Goal: Obtain resource: Obtain resource

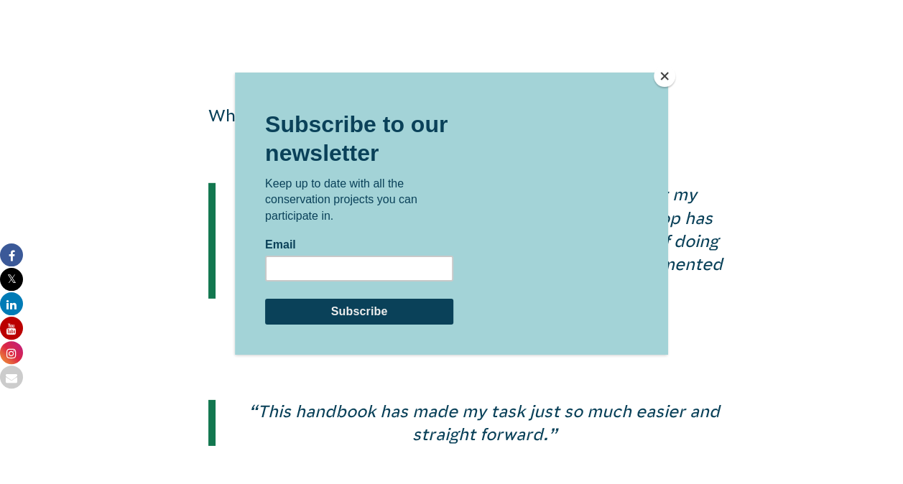
scroll to position [2008, 0]
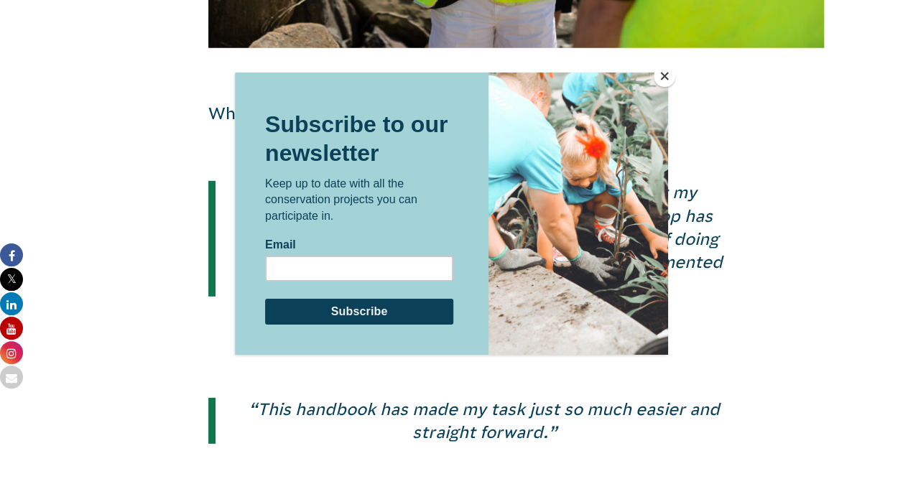
click at [666, 73] on button "Close" at bounding box center [664, 76] width 22 height 22
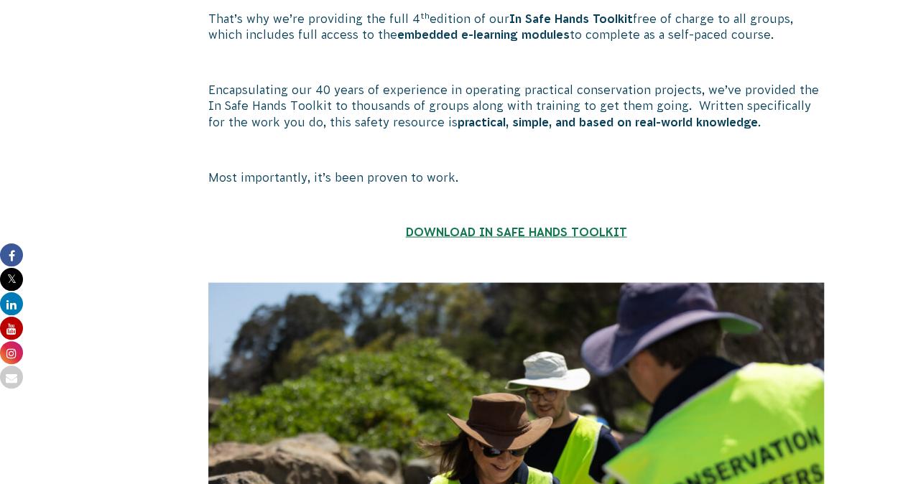
scroll to position [1370, 0]
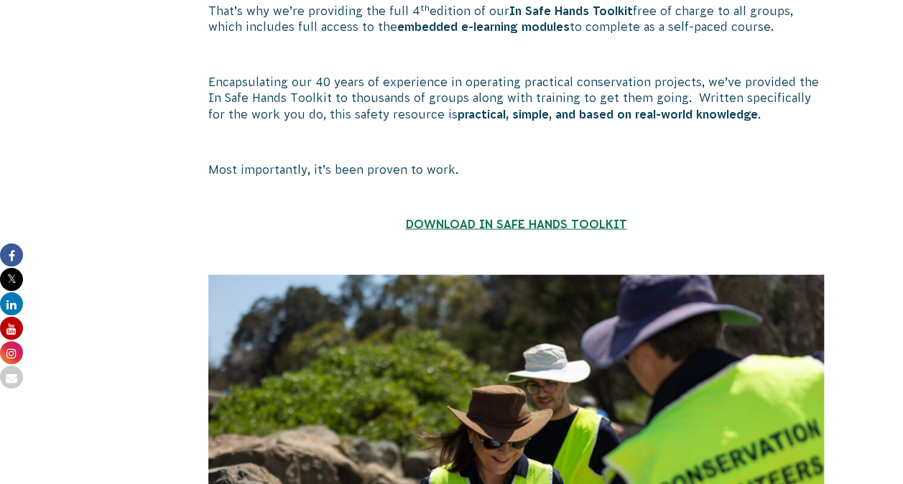
click at [498, 218] on strong "DOWNLOAD IN SAFE HANDS TOOLKIT" at bounding box center [515, 224] width 221 height 13
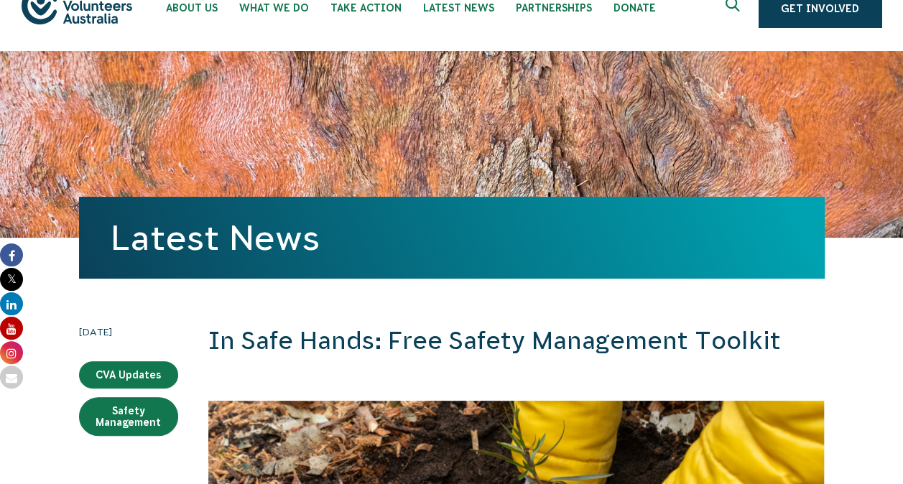
scroll to position [34, 0]
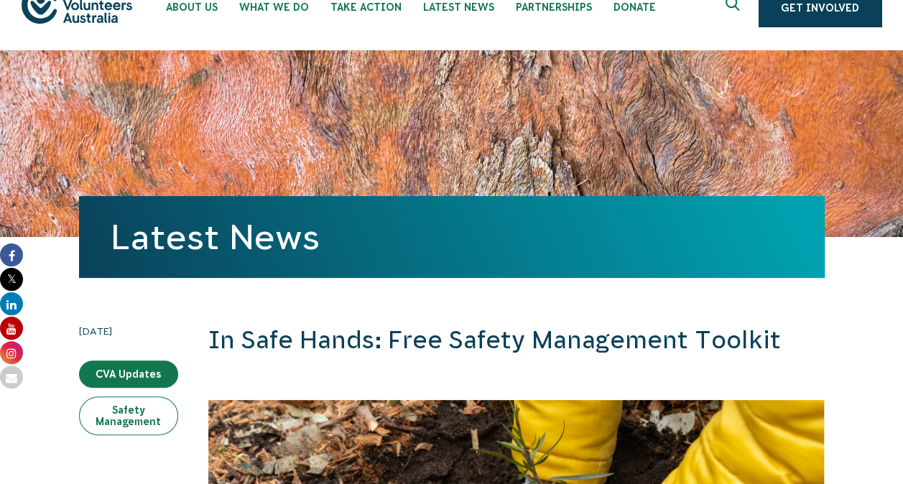
click at [144, 415] on link "Safety Management" at bounding box center [128, 415] width 99 height 39
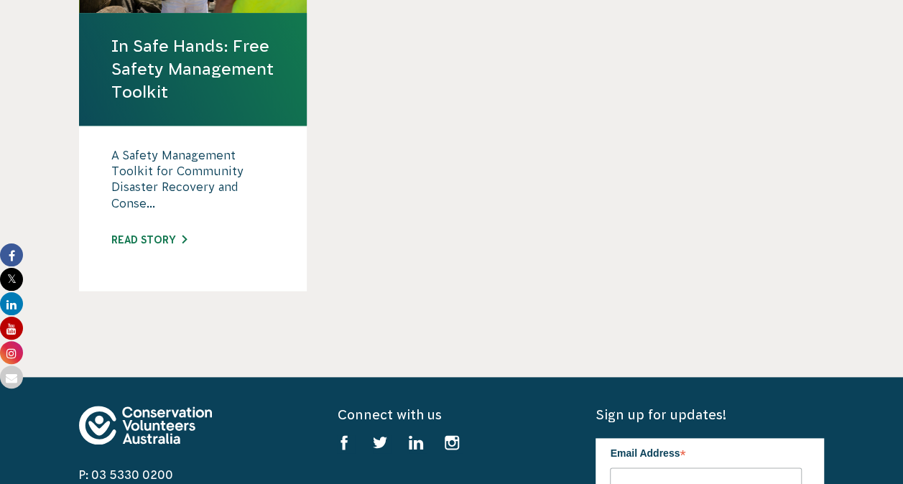
scroll to position [638, 0]
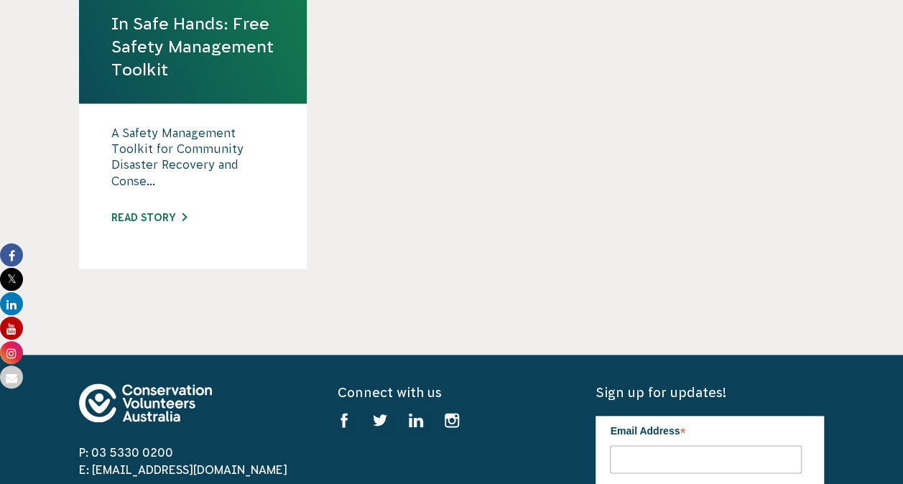
click at [130, 166] on p "A Safety Management Toolkit for Community Disaster Recovery and Conse..." at bounding box center [193, 161] width 164 height 72
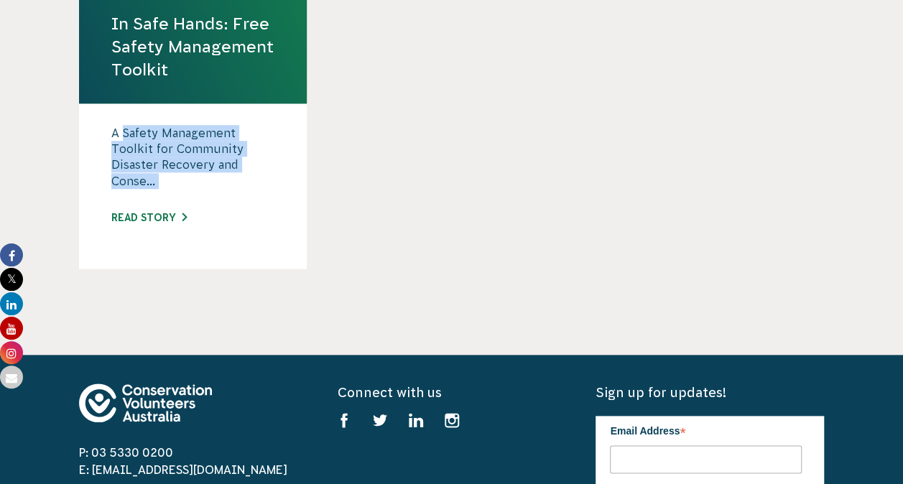
click at [130, 166] on p "A Safety Management Toolkit for Community Disaster Recovery and Conse..." at bounding box center [193, 161] width 164 height 72
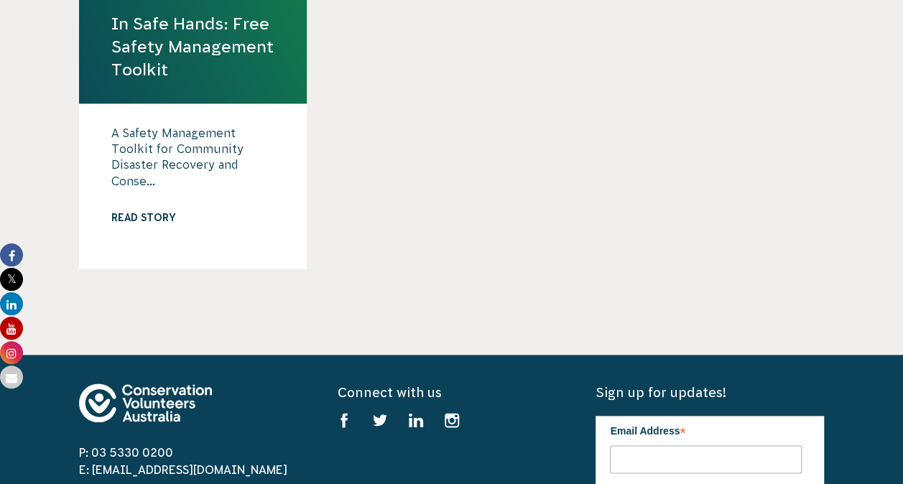
drag, startPoint x: 130, startPoint y: 166, endPoint x: 154, endPoint y: 211, distance: 51.1
click at [154, 211] on div "A Safety Management Toolkit for Community Disaster Recovery and Conse... Read s…" at bounding box center [193, 185] width 228 height 165
click at [149, 213] on link "Read story" at bounding box center [148, 217] width 75 height 11
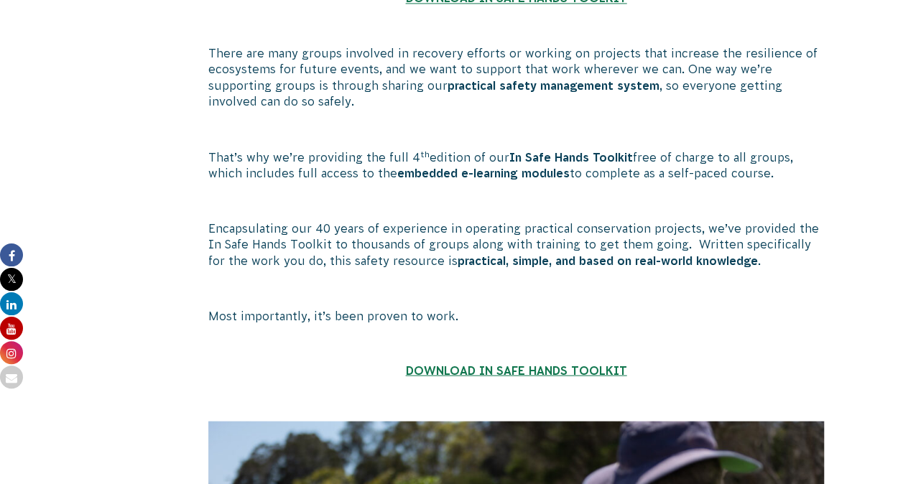
scroll to position [1233, 0]
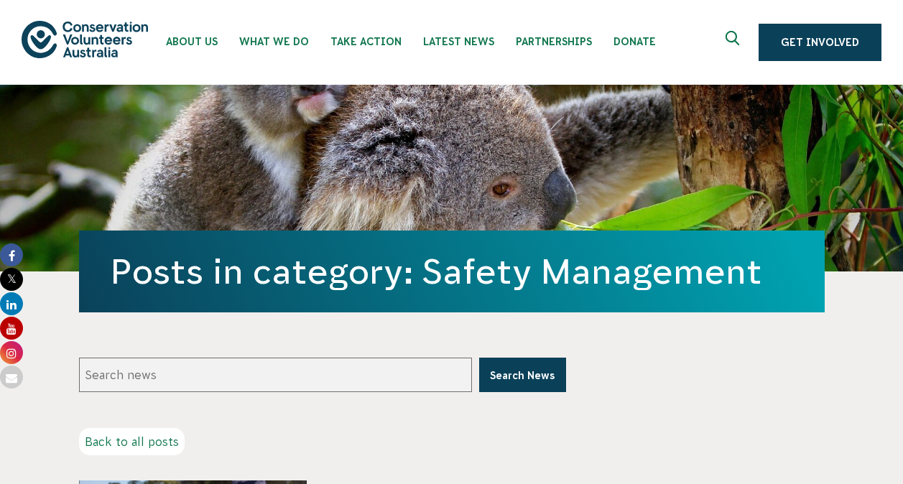
scroll to position [638, 0]
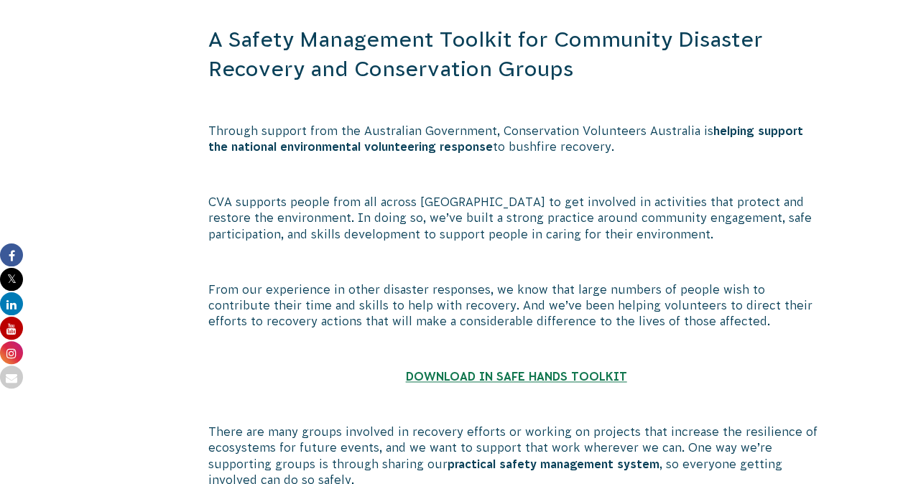
scroll to position [847, 0]
